Goal: Task Accomplishment & Management: Manage account settings

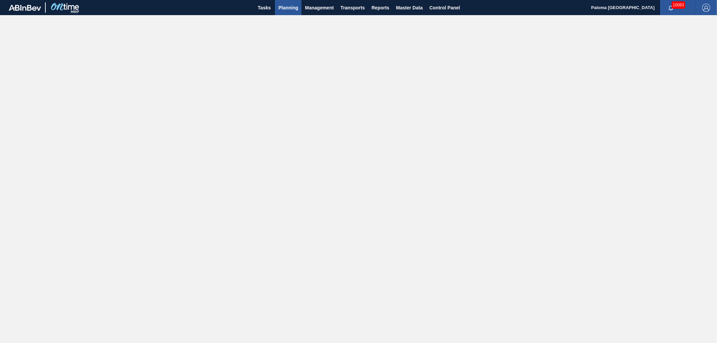
click at [287, 6] on span "Planning" at bounding box center [288, 8] width 20 height 8
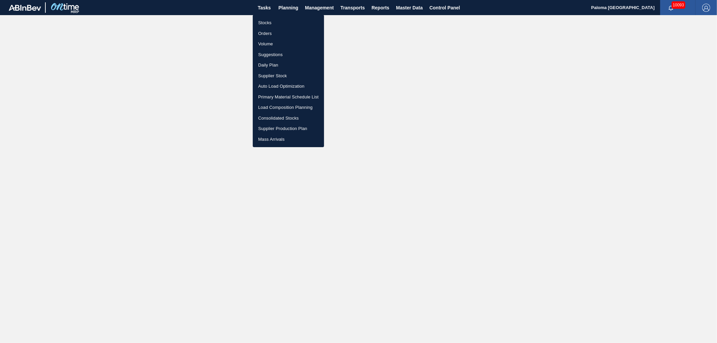
click at [273, 21] on li "Stocks" at bounding box center [288, 22] width 71 height 11
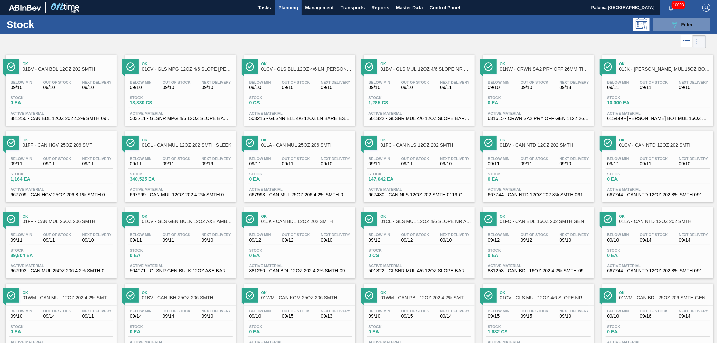
click at [338, 80] on div "Below Min 09/10 Out Of Stock 09/10 Next Delivery 09/10 Stock 0 CS Active Materi…" at bounding box center [299, 100] width 111 height 46
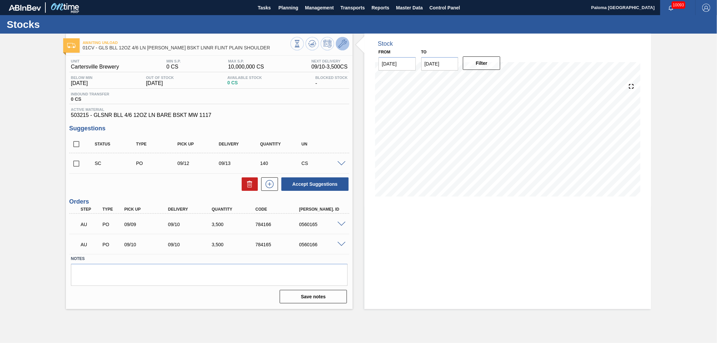
click at [339, 44] on icon at bounding box center [342, 44] width 8 height 8
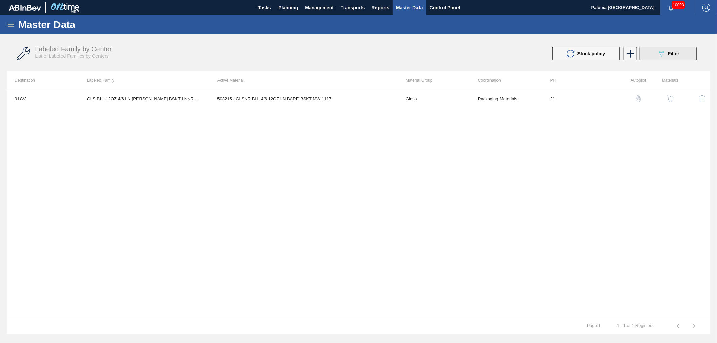
click at [649, 54] on button "089F7B8B-B2A5-4AFE-B5C0-19BA573D28AC Filter" at bounding box center [667, 53] width 57 height 13
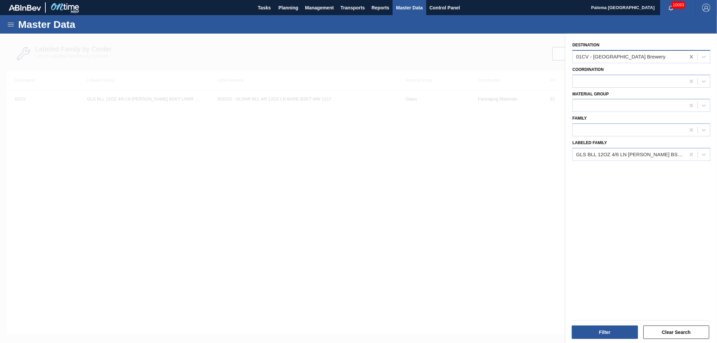
click at [688, 54] on icon at bounding box center [691, 56] width 7 height 7
click at [688, 152] on icon at bounding box center [691, 154] width 7 height 7
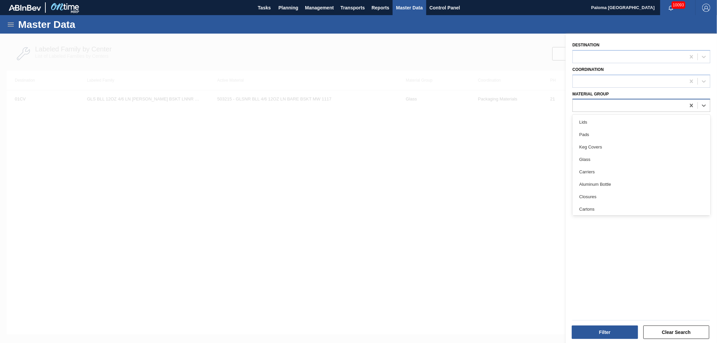
click at [597, 105] on div at bounding box center [628, 106] width 113 height 10
type Group "tr"
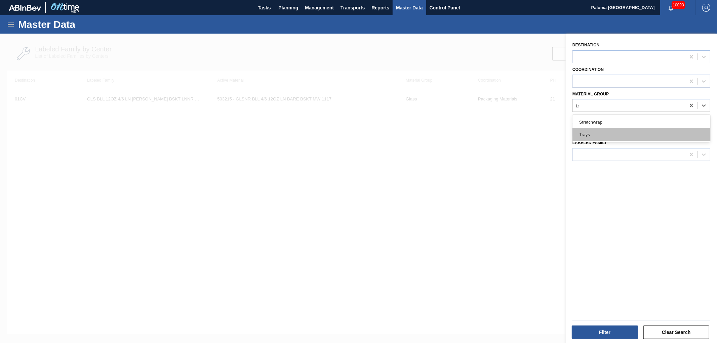
click at [590, 129] on div "Trays" at bounding box center [641, 134] width 138 height 12
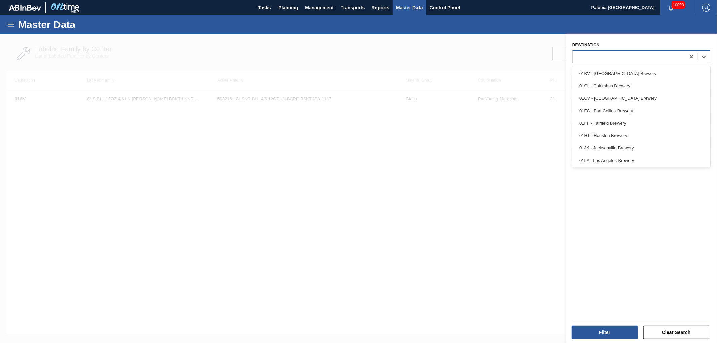
click at [594, 58] on div at bounding box center [628, 57] width 113 height 10
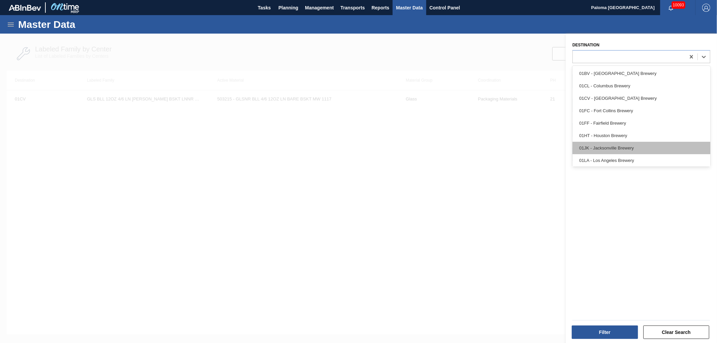
click at [594, 146] on div "01JK - Jacksonville Brewery" at bounding box center [641, 148] width 138 height 12
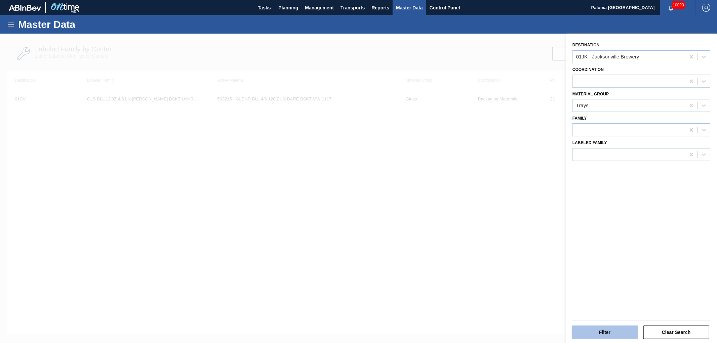
click at [616, 334] on button "Filter" at bounding box center [604, 332] width 66 height 13
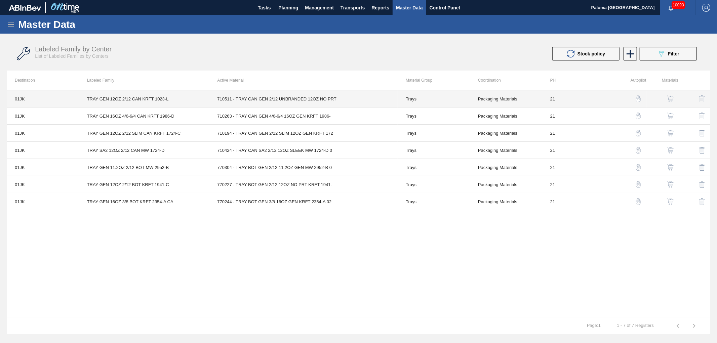
click at [397, 101] on td "710511 - TRAY CAN GEN 2/12 UNBRANDED 12OZ NO PRT" at bounding box center [303, 98] width 188 height 17
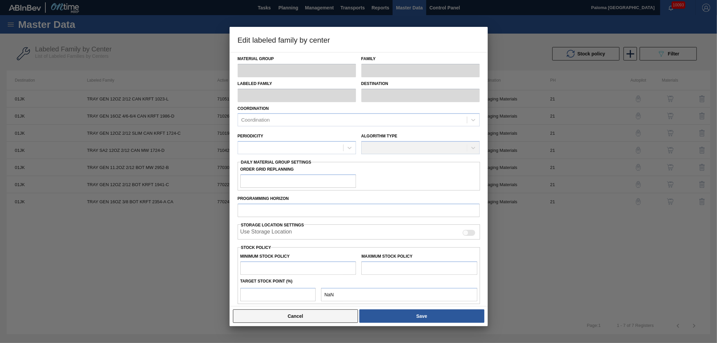
type input "Trays"
type input "TRAY GEN 12OZ 2/12 CAN KRFT 1023-L"
type input "01JK - Jacksonville Brewery"
type input "0"
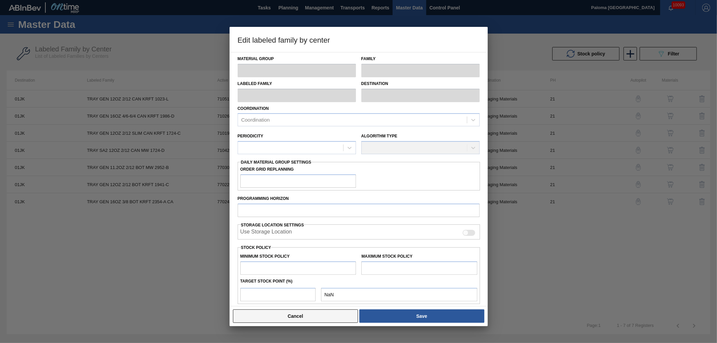
type input "21"
type input "56,062"
type input "706,143"
type input "0"
type input "56,062"
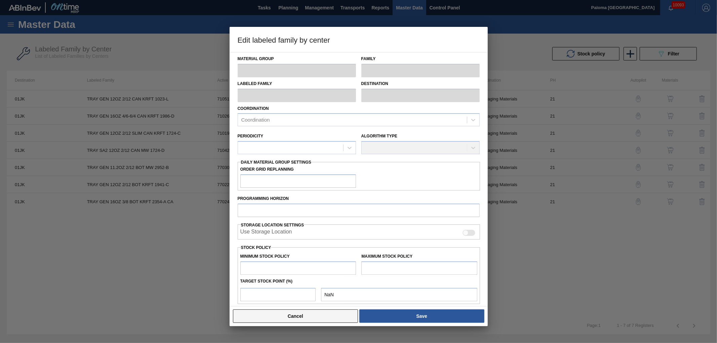
checkbox input "true"
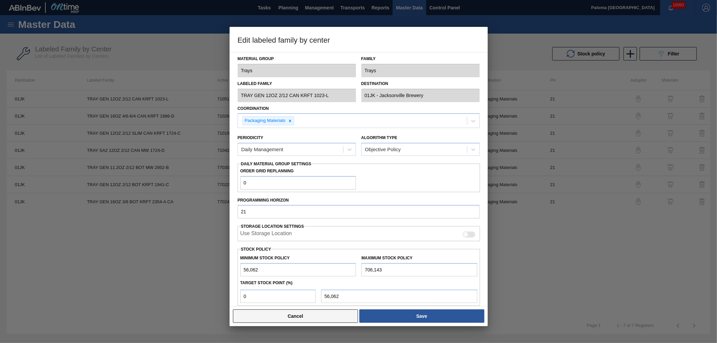
click at [327, 318] on button "Cancel" at bounding box center [295, 315] width 125 height 13
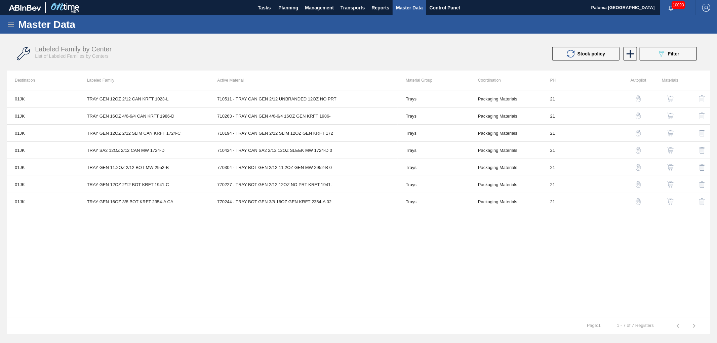
click at [640, 99] on img "button" at bounding box center [638, 98] width 7 height 7
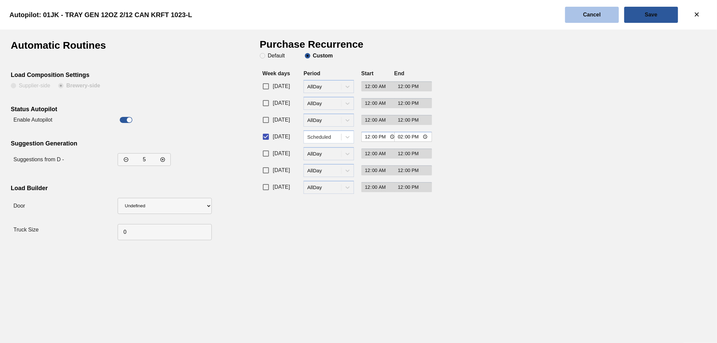
click at [581, 15] on button "Cancel" at bounding box center [592, 15] width 54 height 16
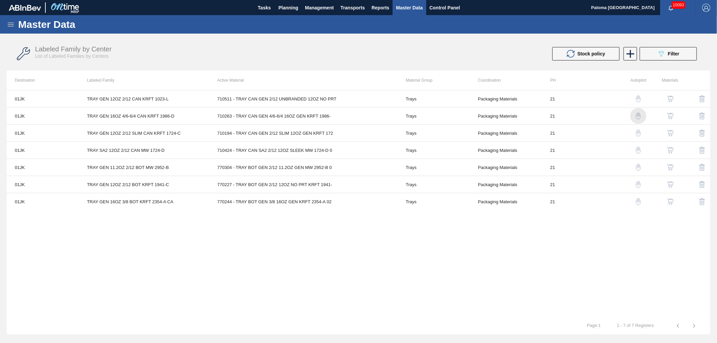
click at [641, 115] on img "button" at bounding box center [638, 116] width 7 height 7
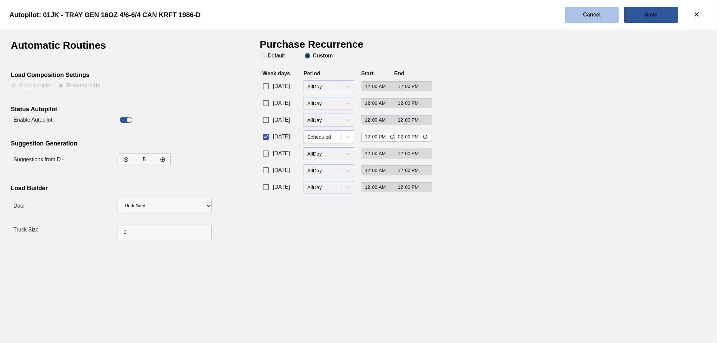
click at [603, 15] on button "Cancel" at bounding box center [592, 15] width 54 height 16
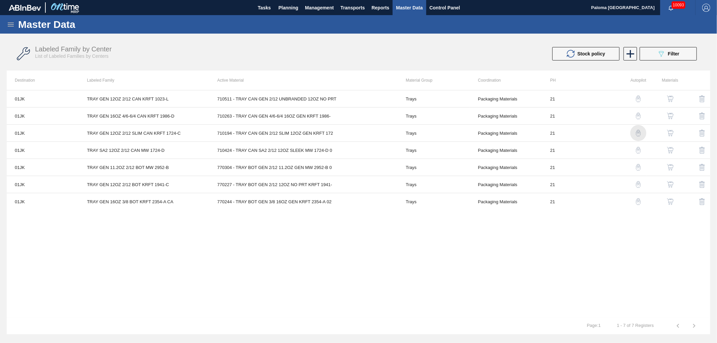
click at [637, 132] on img "button" at bounding box center [638, 133] width 7 height 7
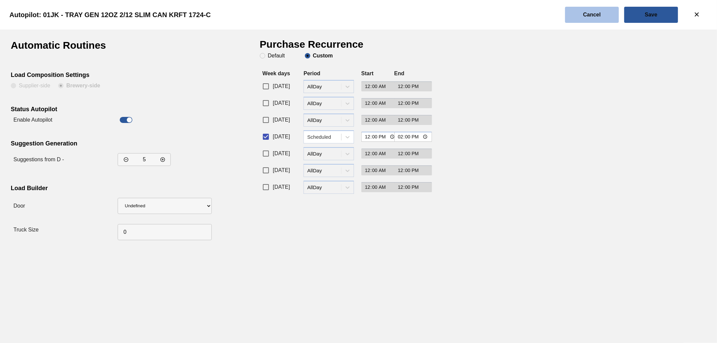
click at [580, 12] on button "Cancel" at bounding box center [592, 15] width 54 height 16
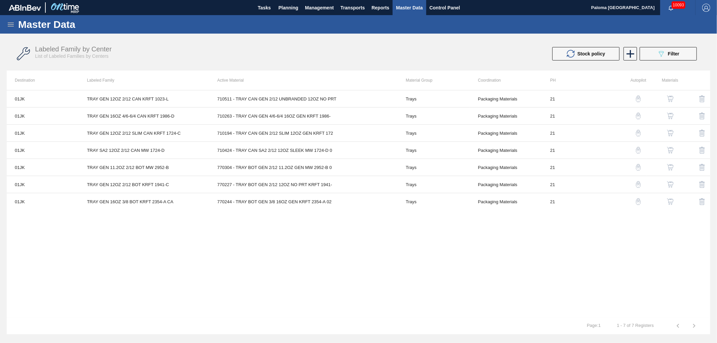
click at [638, 150] on img "button" at bounding box center [638, 150] width 7 height 7
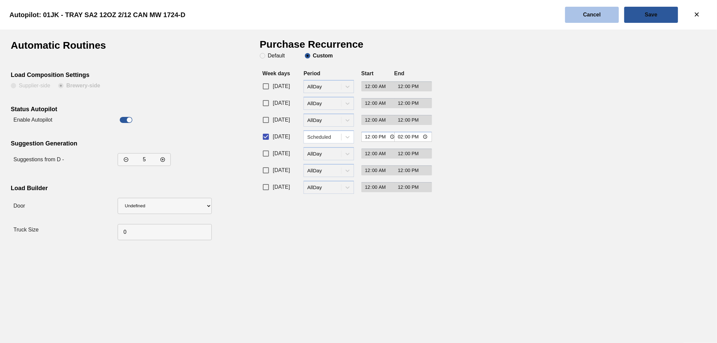
click at [595, 18] on button "Cancel" at bounding box center [592, 15] width 54 height 16
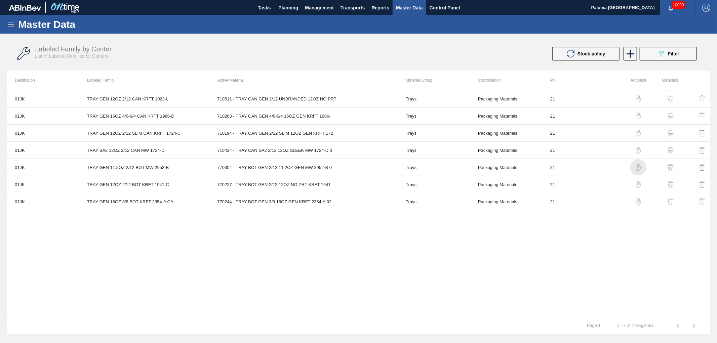
click at [639, 166] on img "button" at bounding box center [638, 167] width 7 height 7
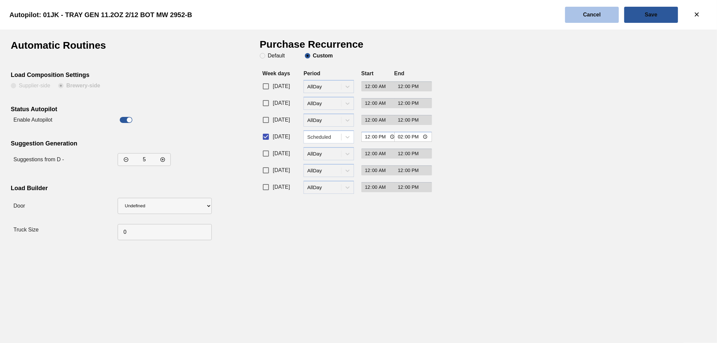
click at [581, 18] on button "Cancel" at bounding box center [592, 15] width 54 height 16
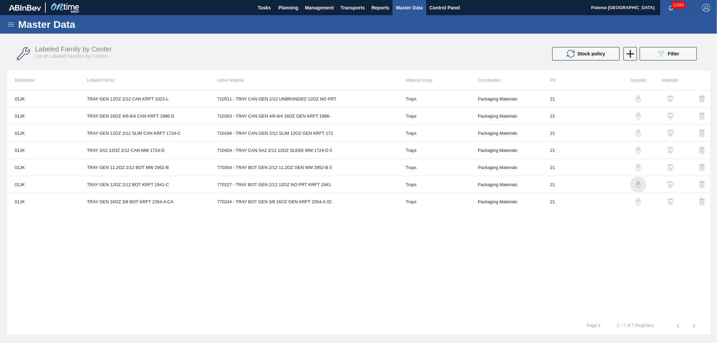
click at [639, 186] on img "button" at bounding box center [638, 184] width 7 height 7
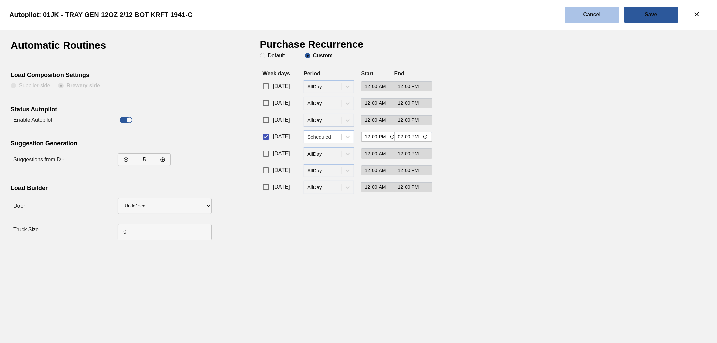
click at [579, 18] on button "Cancel" at bounding box center [592, 15] width 54 height 16
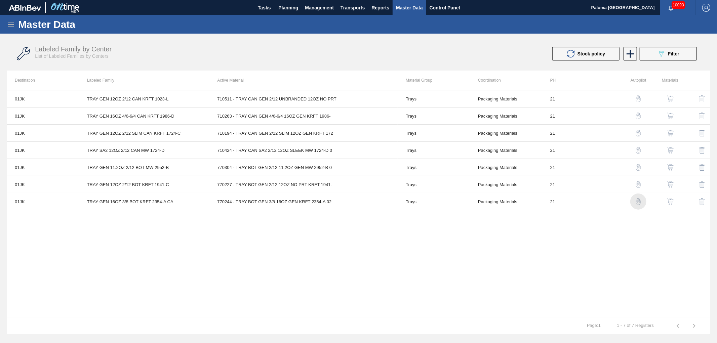
click at [636, 203] on img "button" at bounding box center [638, 201] width 7 height 7
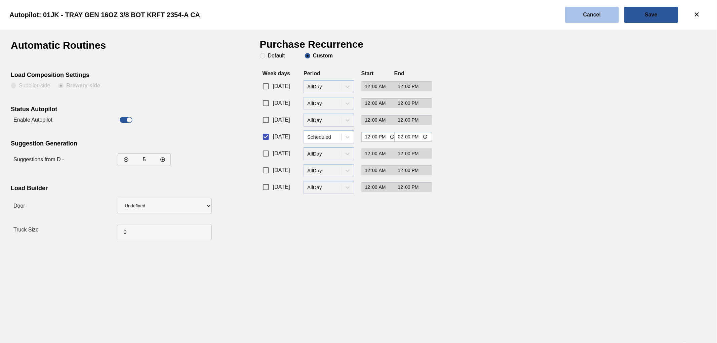
click at [589, 18] on button "Cancel" at bounding box center [592, 15] width 54 height 16
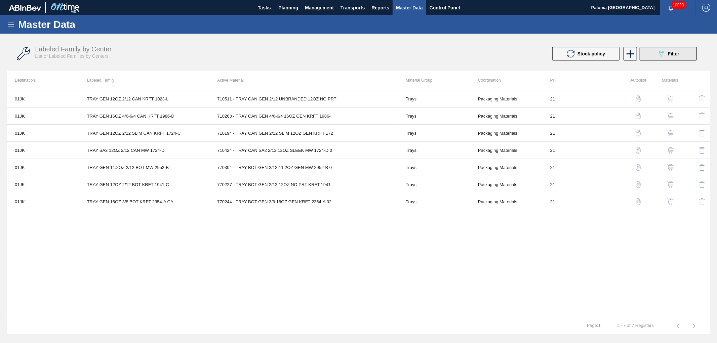
click at [653, 50] on button "089F7B8B-B2A5-4AFE-B5C0-19BA573D28AC Filter" at bounding box center [667, 53] width 57 height 13
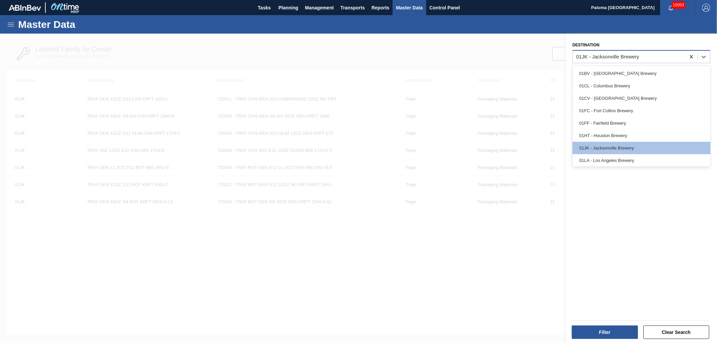
click at [616, 58] on div "01JK - Jacksonville Brewery" at bounding box center [607, 57] width 63 height 6
click at [615, 120] on div "01FF - Fairfield Brewery" at bounding box center [641, 123] width 138 height 12
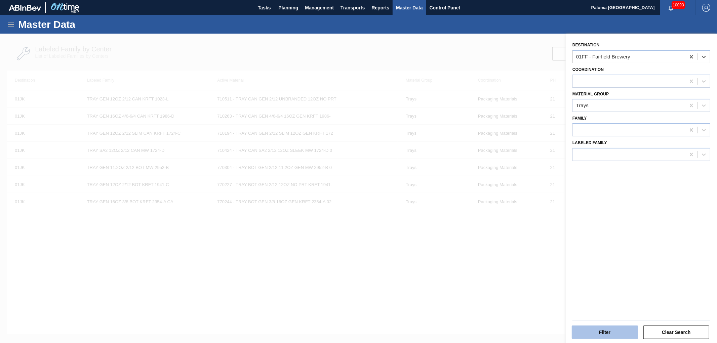
click at [612, 338] on button "Filter" at bounding box center [604, 332] width 66 height 13
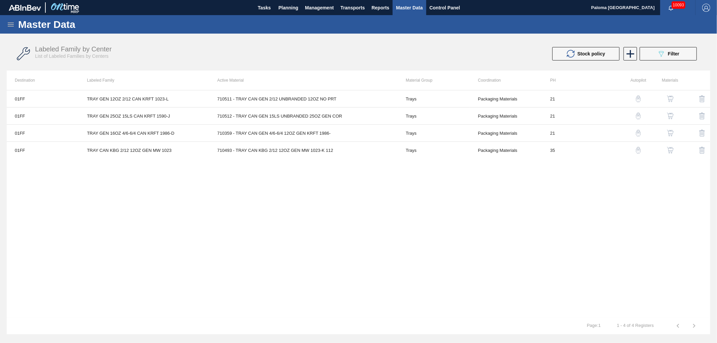
click at [640, 100] on img "button" at bounding box center [638, 98] width 7 height 7
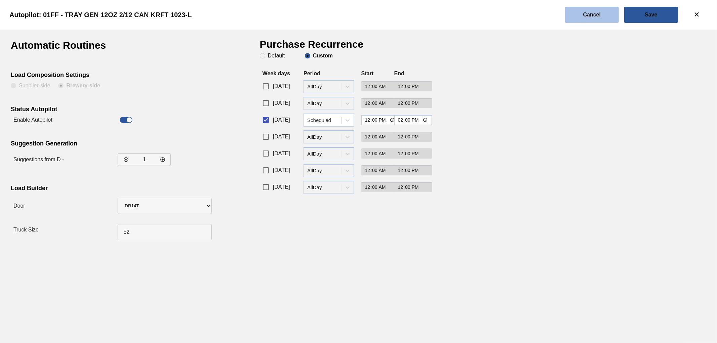
click at [593, 18] on button "Cancel" at bounding box center [592, 15] width 54 height 16
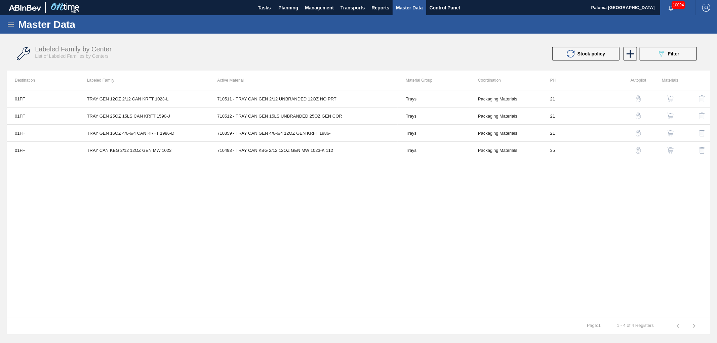
click at [14, 27] on icon at bounding box center [11, 24] width 8 height 8
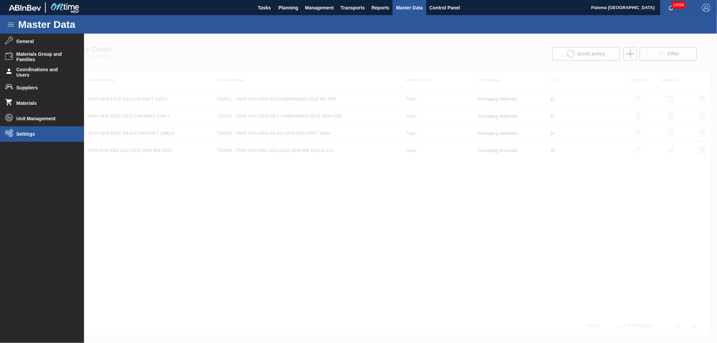
click at [45, 134] on span "Settings" at bounding box center [43, 133] width 55 height 5
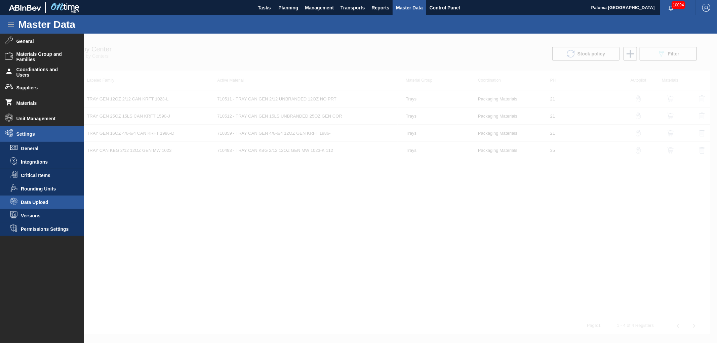
click at [37, 203] on span "Data Upload" at bounding box center [47, 202] width 52 height 5
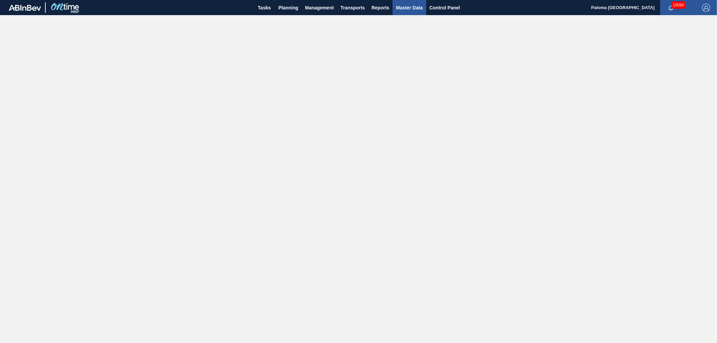
click at [403, 5] on span "Master Data" at bounding box center [409, 8] width 27 height 8
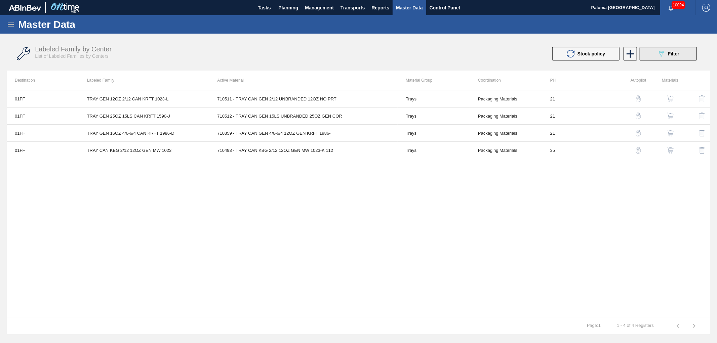
click at [656, 54] on button "089F7B8B-B2A5-4AFE-B5C0-19BA573D28AC Filter" at bounding box center [667, 53] width 57 height 13
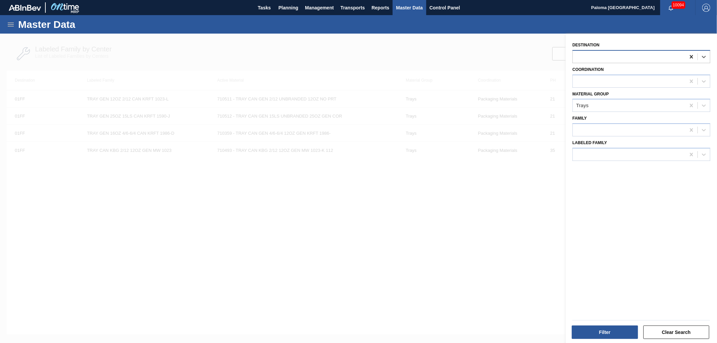
click at [692, 57] on icon at bounding box center [691, 56] width 7 height 7
click at [615, 57] on div at bounding box center [628, 57] width 113 height 10
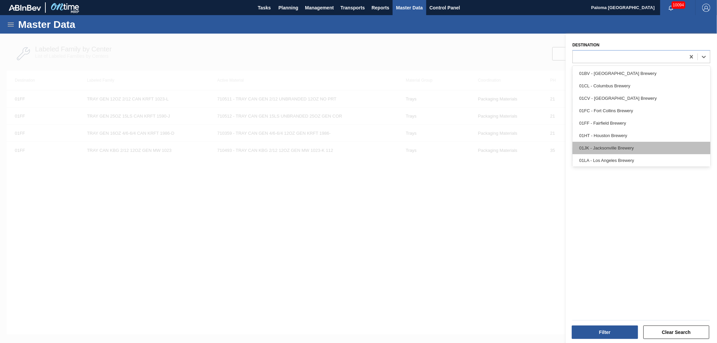
click at [595, 144] on div "01JK - Jacksonville Brewery" at bounding box center [641, 148] width 138 height 12
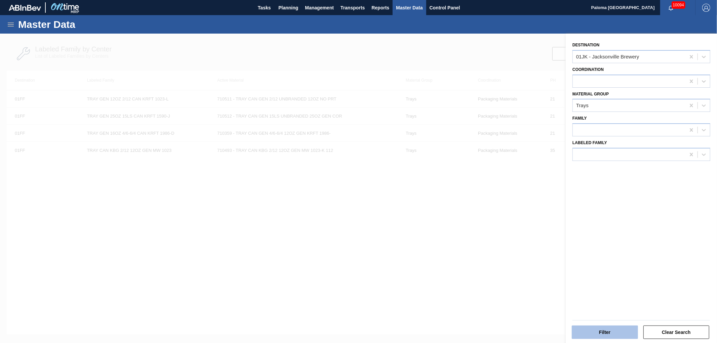
click at [595, 335] on button "Filter" at bounding box center [604, 332] width 66 height 13
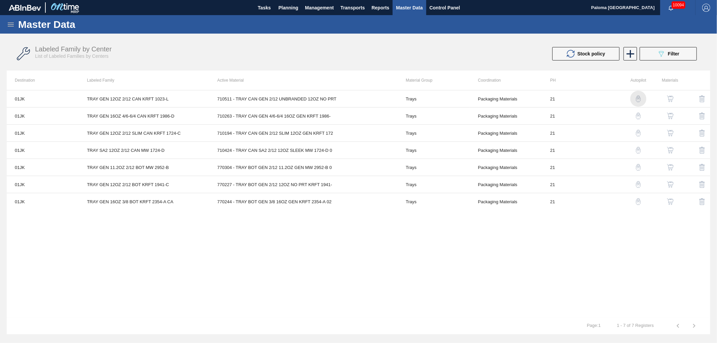
click at [636, 96] on img "button" at bounding box center [638, 98] width 7 height 7
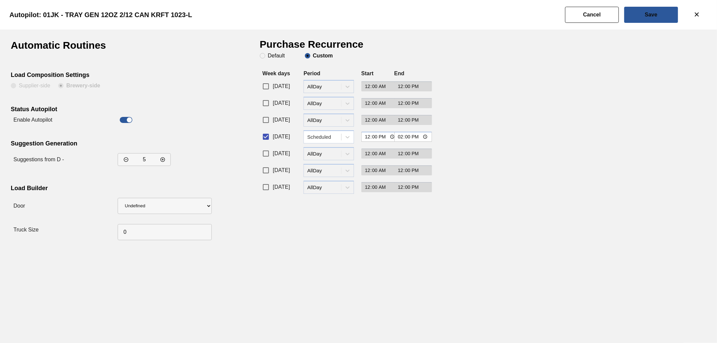
drag, startPoint x: 43, startPoint y: 15, endPoint x: 61, endPoint y: 13, distance: 17.9
click at [0, 0] on slot "Autopilot: 01JK - TRAY GEN 12OZ 2/12 CAN KRFT 1023-L" at bounding box center [0, 0] width 0 height 0
drag, startPoint x: 66, startPoint y: 12, endPoint x: 93, endPoint y: 12, distance: 27.2
click at [0, 0] on slot "Autopilot: 01JK - TRAY GEN 12OZ 2/12 CAN KRFT 1023-L" at bounding box center [0, 0] width 0 height 0
click at [579, 15] on button "Cancel" at bounding box center [592, 15] width 54 height 16
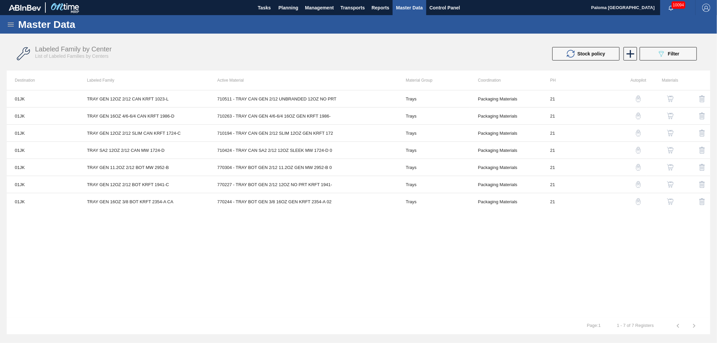
click at [639, 136] on img "button" at bounding box center [638, 133] width 7 height 7
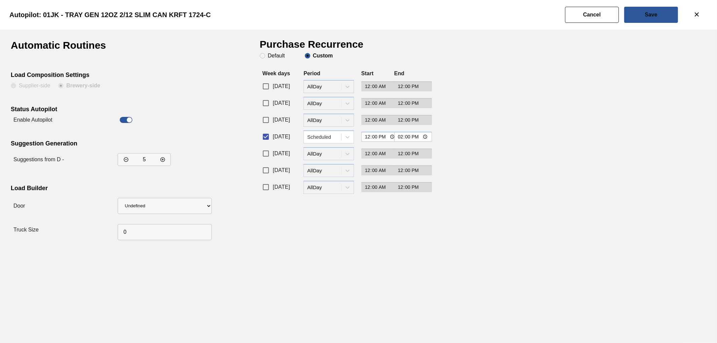
drag, startPoint x: 59, startPoint y: 14, endPoint x: 47, endPoint y: 14, distance: 12.4
click at [0, 0] on slot "Autopilot: 01JK - TRAY GEN 12OZ 2/12 SLIM CAN KRFT 1724-C" at bounding box center [0, 0] width 0 height 0
click at [586, 20] on button "Cancel" at bounding box center [592, 15] width 54 height 16
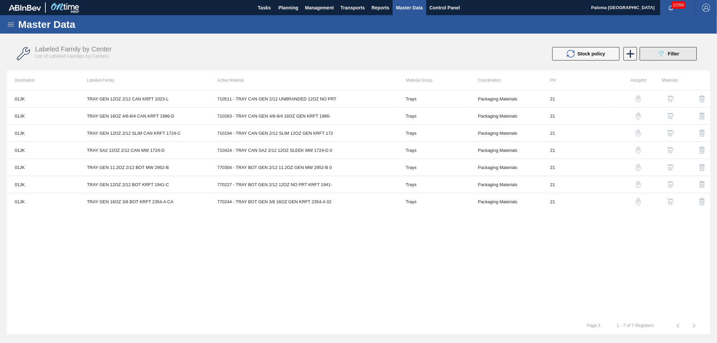
click at [646, 54] on button "089F7B8B-B2A5-4AFE-B5C0-19BA573D28AC Filter" at bounding box center [667, 53] width 57 height 13
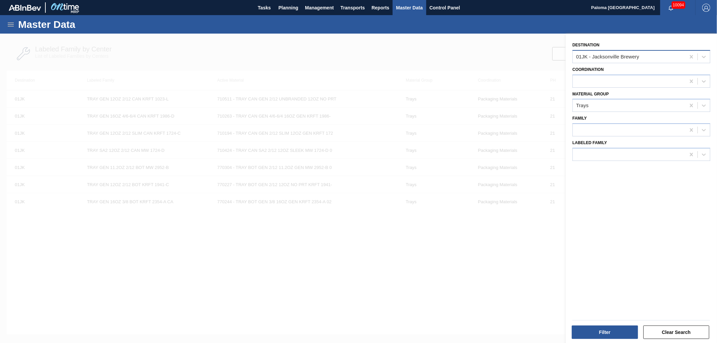
click at [614, 59] on div "01JK - Jacksonville Brewery" at bounding box center [628, 57] width 113 height 10
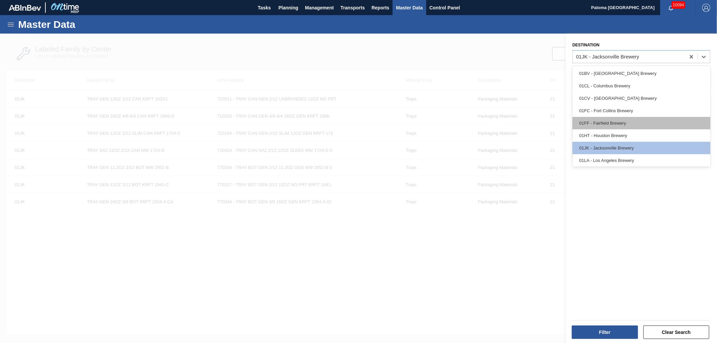
click at [603, 122] on div "01FF - Fairfield Brewery" at bounding box center [641, 123] width 138 height 12
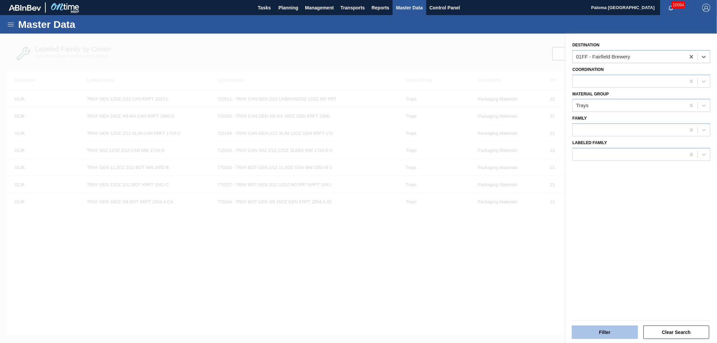
click at [606, 331] on button "Filter" at bounding box center [604, 332] width 66 height 13
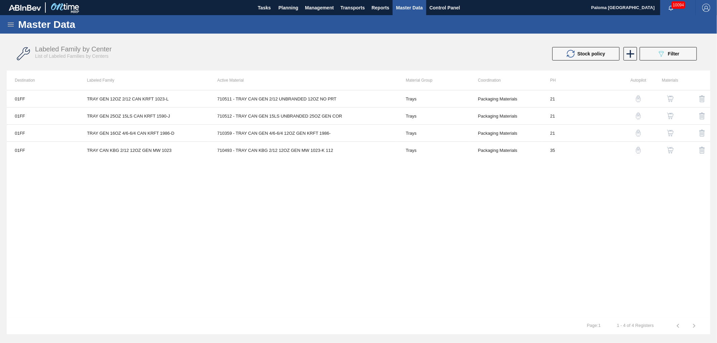
click at [636, 101] on img "button" at bounding box center [638, 98] width 7 height 7
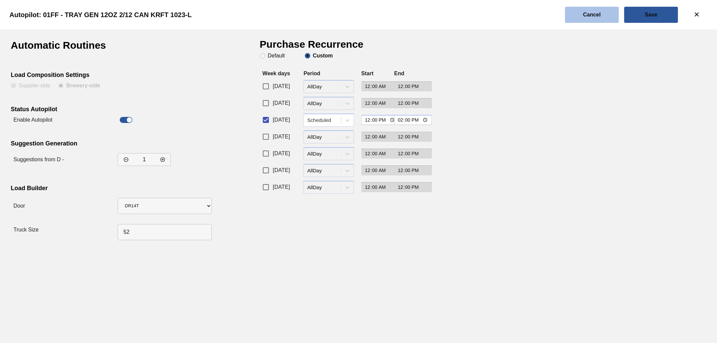
click at [0, 0] on slot "Cancel" at bounding box center [0, 0] width 0 height 0
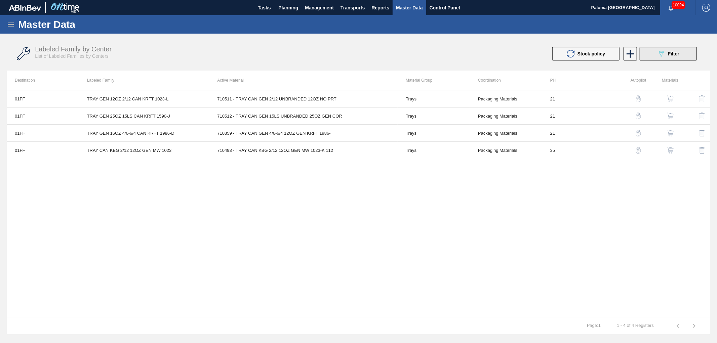
click at [652, 57] on button "089F7B8B-B2A5-4AFE-B5C0-19BA573D28AC Filter" at bounding box center [667, 53] width 57 height 13
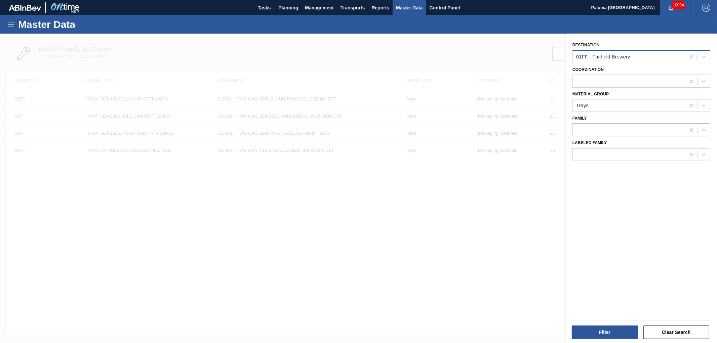
click at [589, 54] on div "01FF - Fairfield Brewery" at bounding box center [603, 57] width 54 height 6
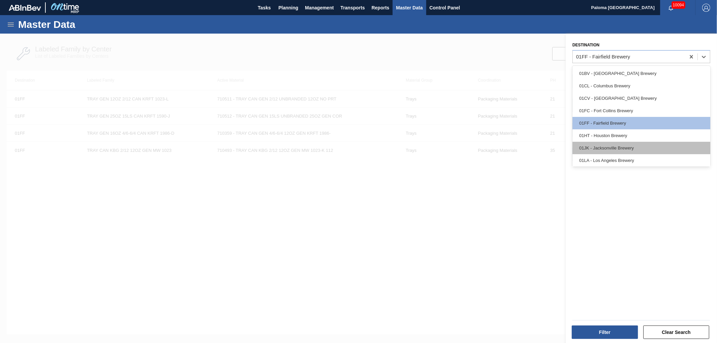
click at [589, 147] on div "01JK - Jacksonville Brewery" at bounding box center [641, 148] width 138 height 12
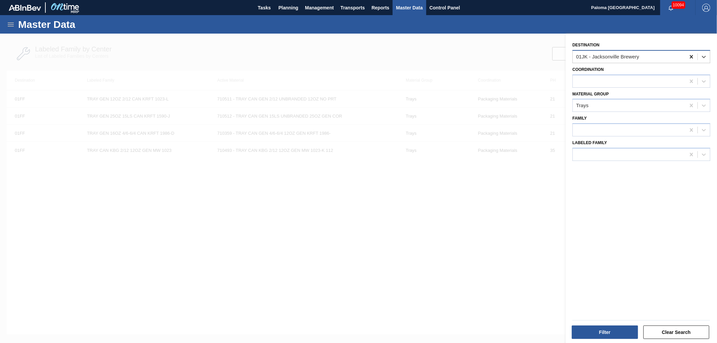
click at [690, 57] on icon at bounding box center [690, 56] width 3 height 3
click at [584, 332] on button "Filter" at bounding box center [604, 332] width 66 height 13
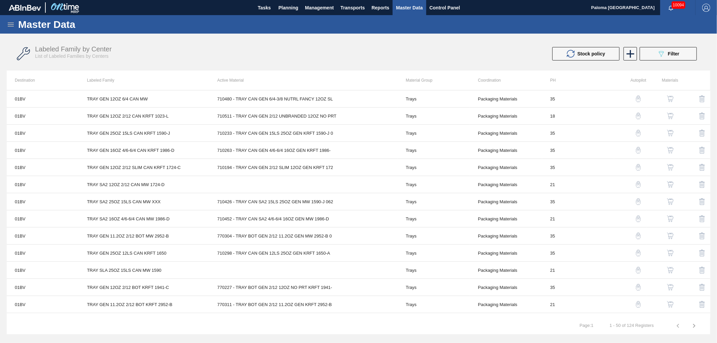
click at [638, 99] on img "button" at bounding box center [638, 98] width 7 height 7
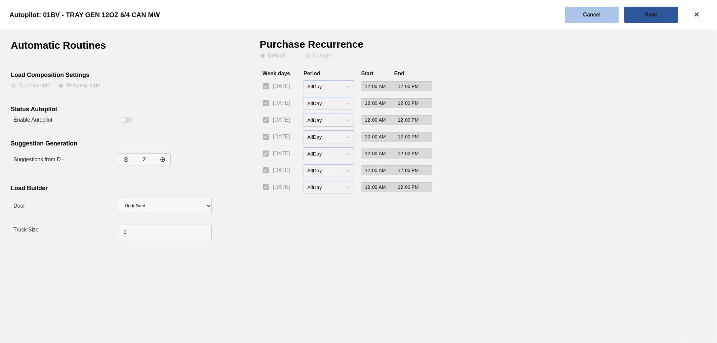
click at [593, 19] on button "Cancel" at bounding box center [592, 15] width 54 height 16
